Goal: Information Seeking & Learning: Learn about a topic

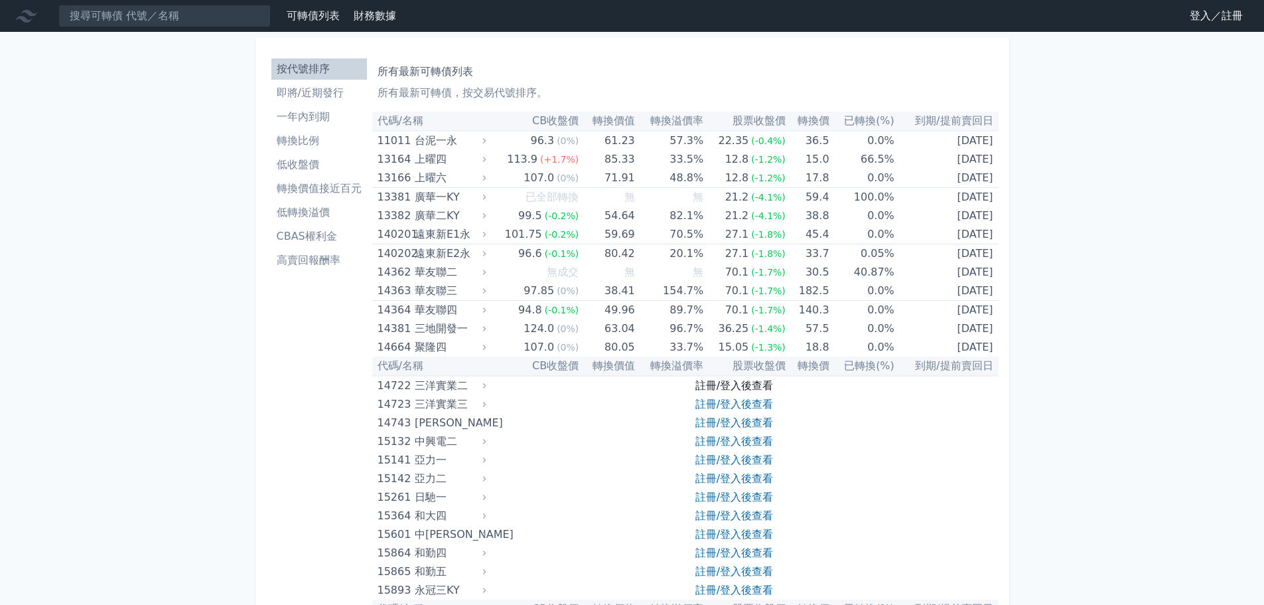
click at [765, 386] on link "註冊/登入後查看" at bounding box center [735, 385] width 78 height 13
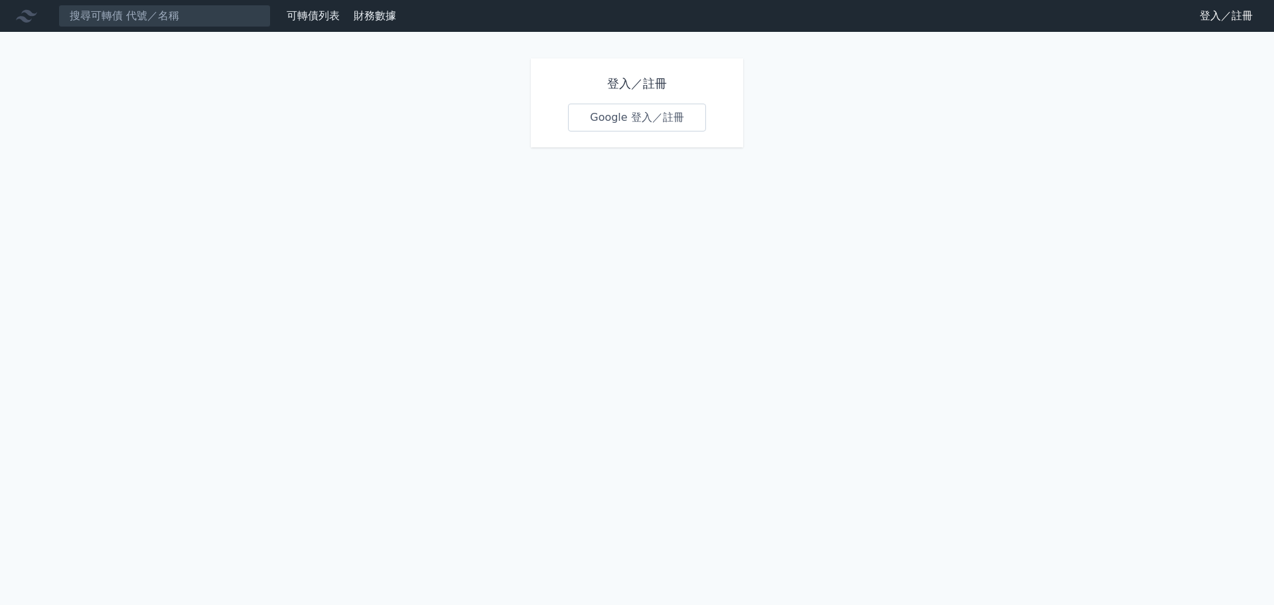
click at [680, 114] on link "Google 登入／註冊" at bounding box center [637, 118] width 138 height 28
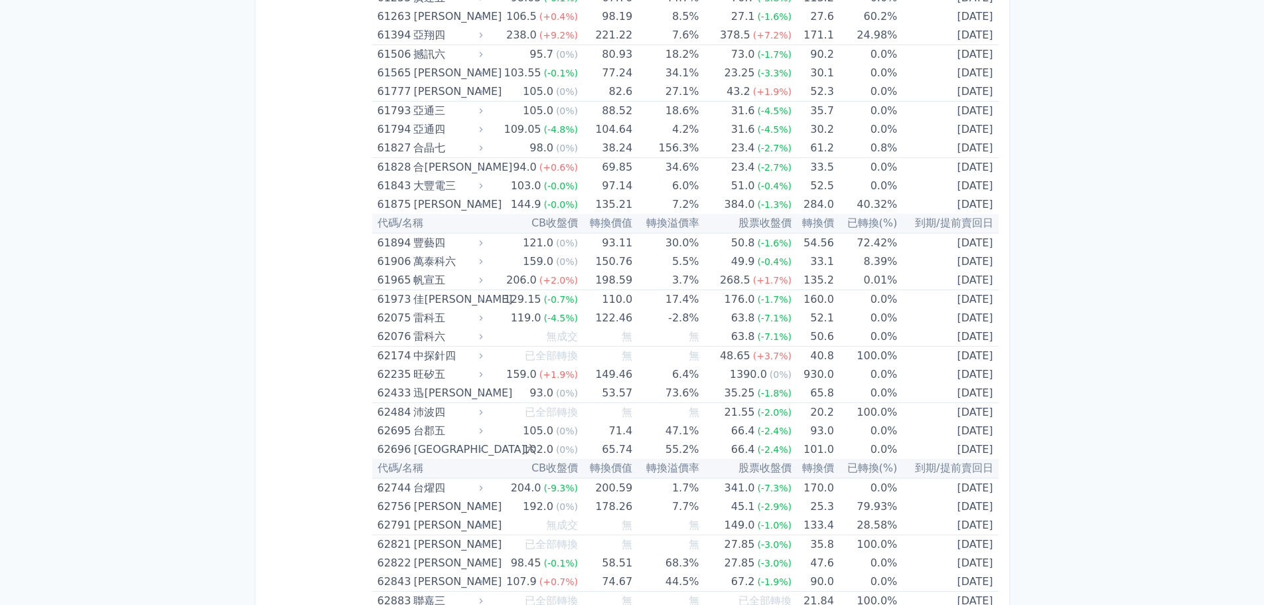
scroll to position [5309, 0]
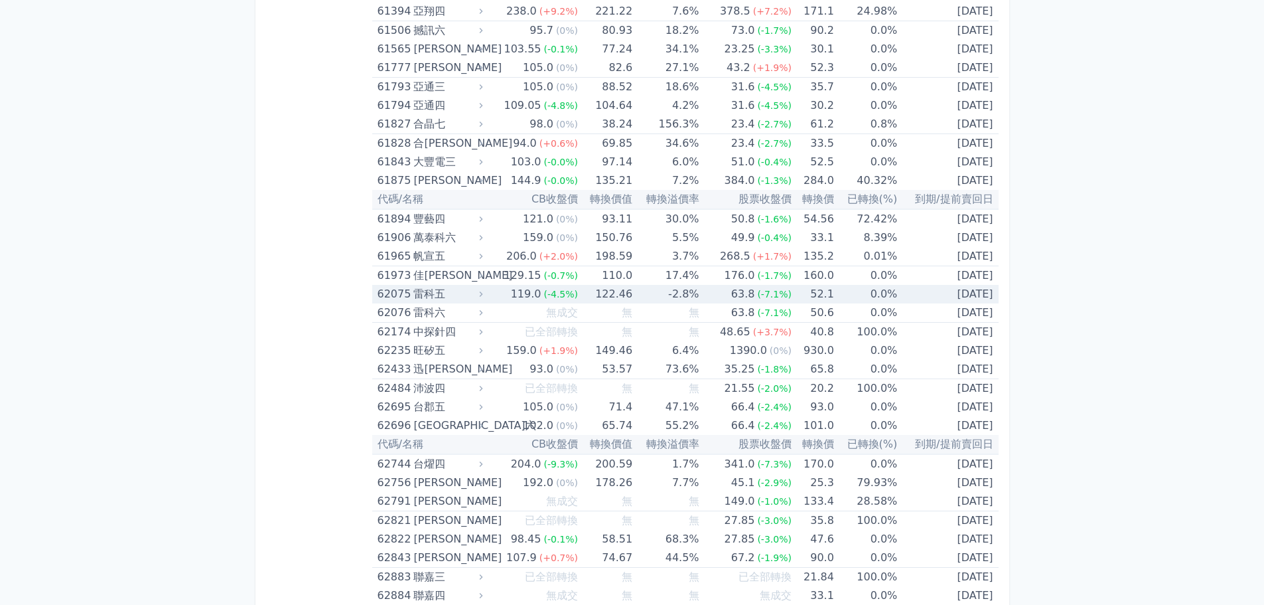
drag, startPoint x: 370, startPoint y: 300, endPoint x: 993, endPoint y: 289, distance: 622.6
click at [503, 295] on td "119.0 (-4.5%)" at bounding box center [532, 294] width 92 height 19
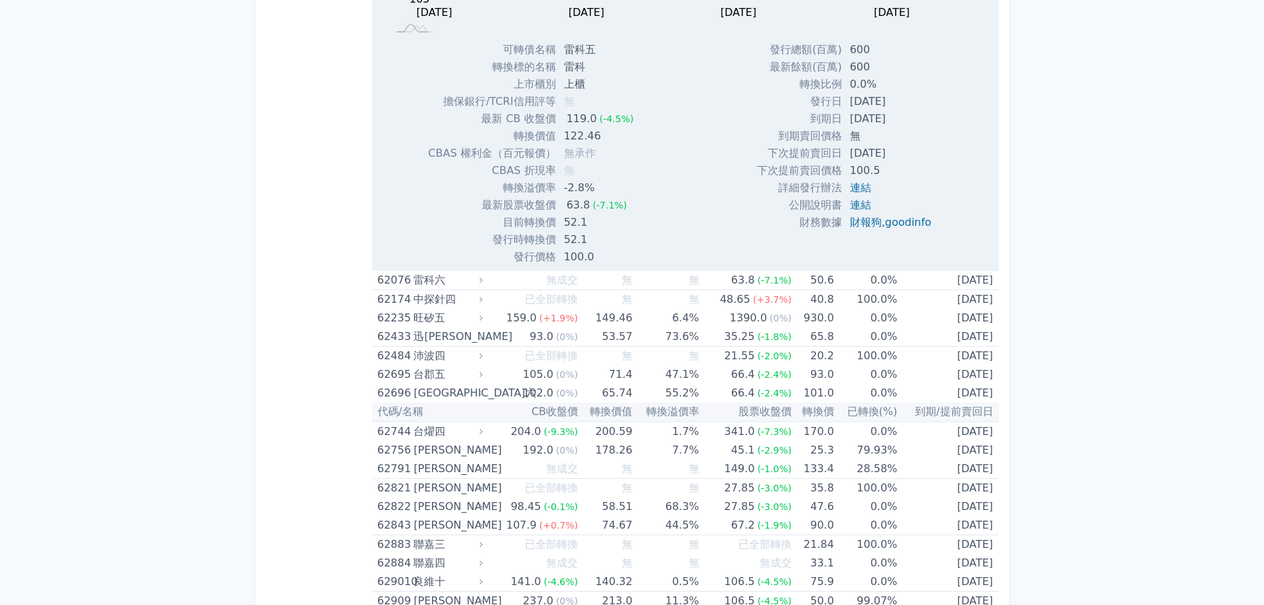
scroll to position [5774, 0]
click at [400, 277] on div "62076" at bounding box center [394, 279] width 33 height 19
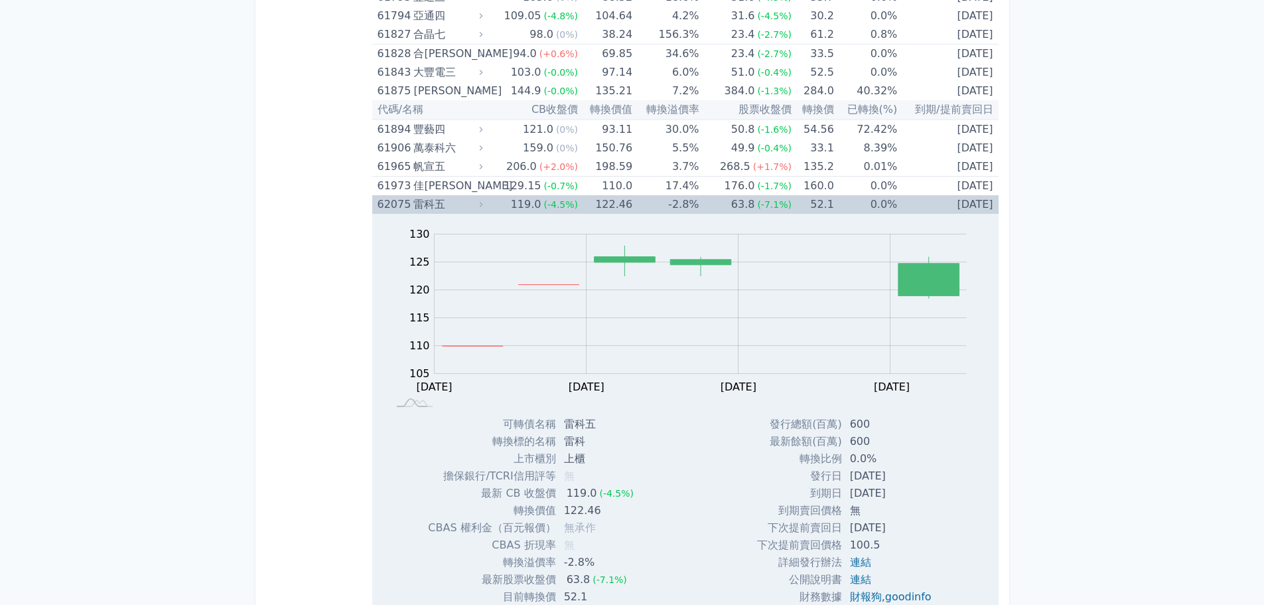
scroll to position [5376, 0]
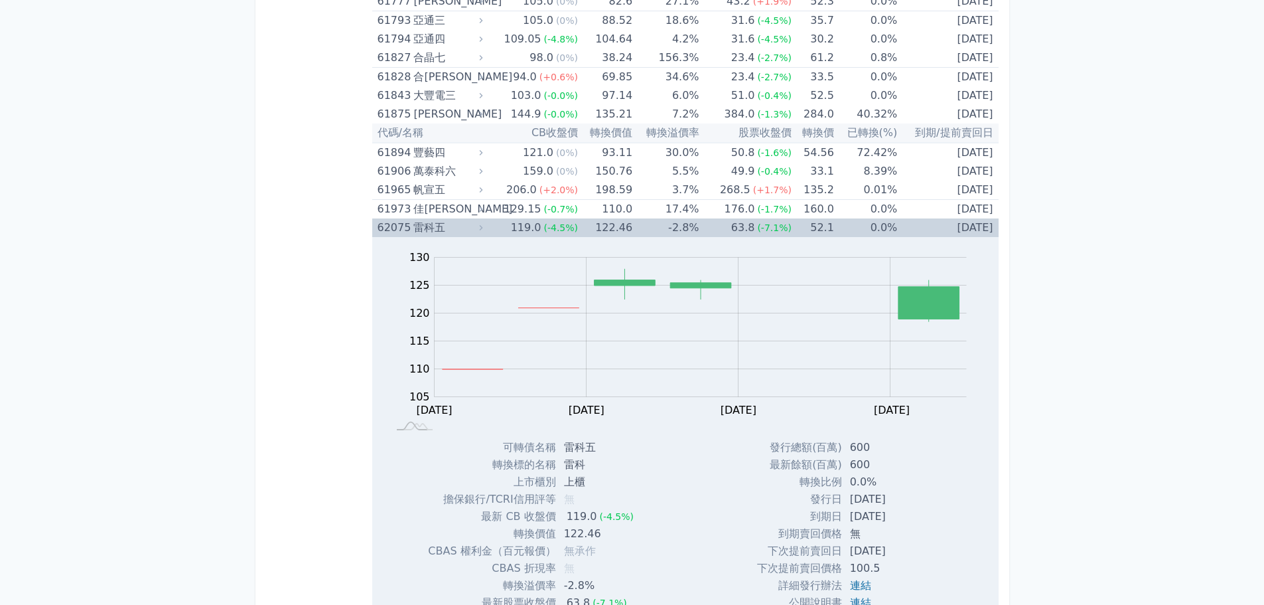
click at [430, 231] on div "雷科五" at bounding box center [446, 227] width 66 height 19
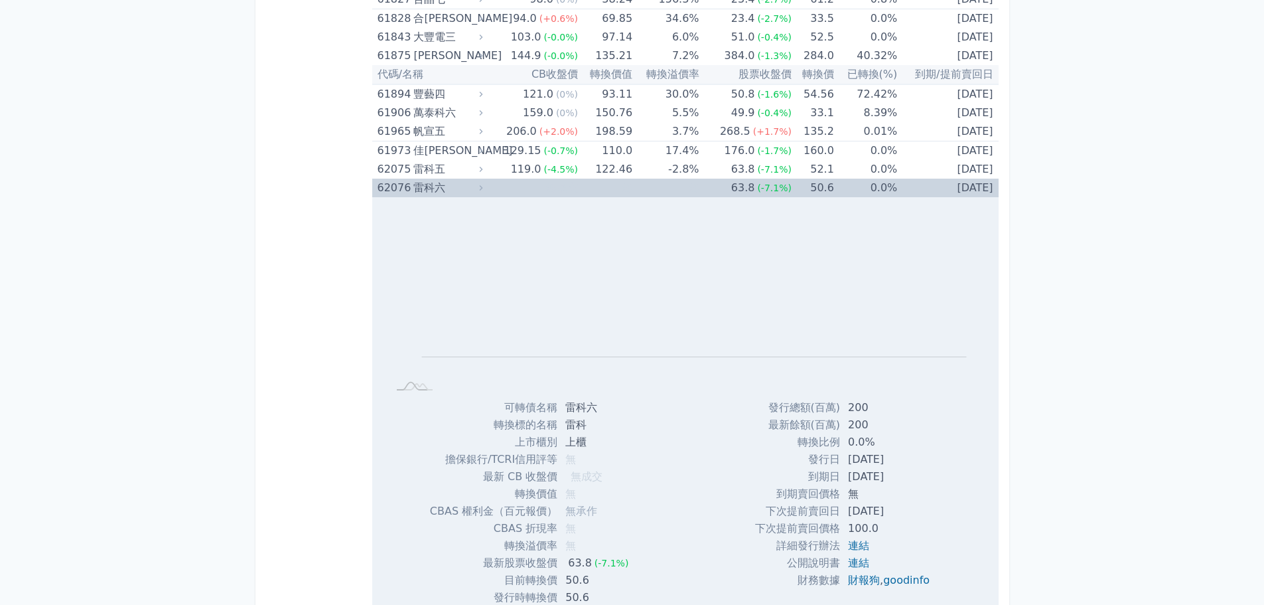
scroll to position [5508, 0]
